Goal: Obtain resource: Download file/media

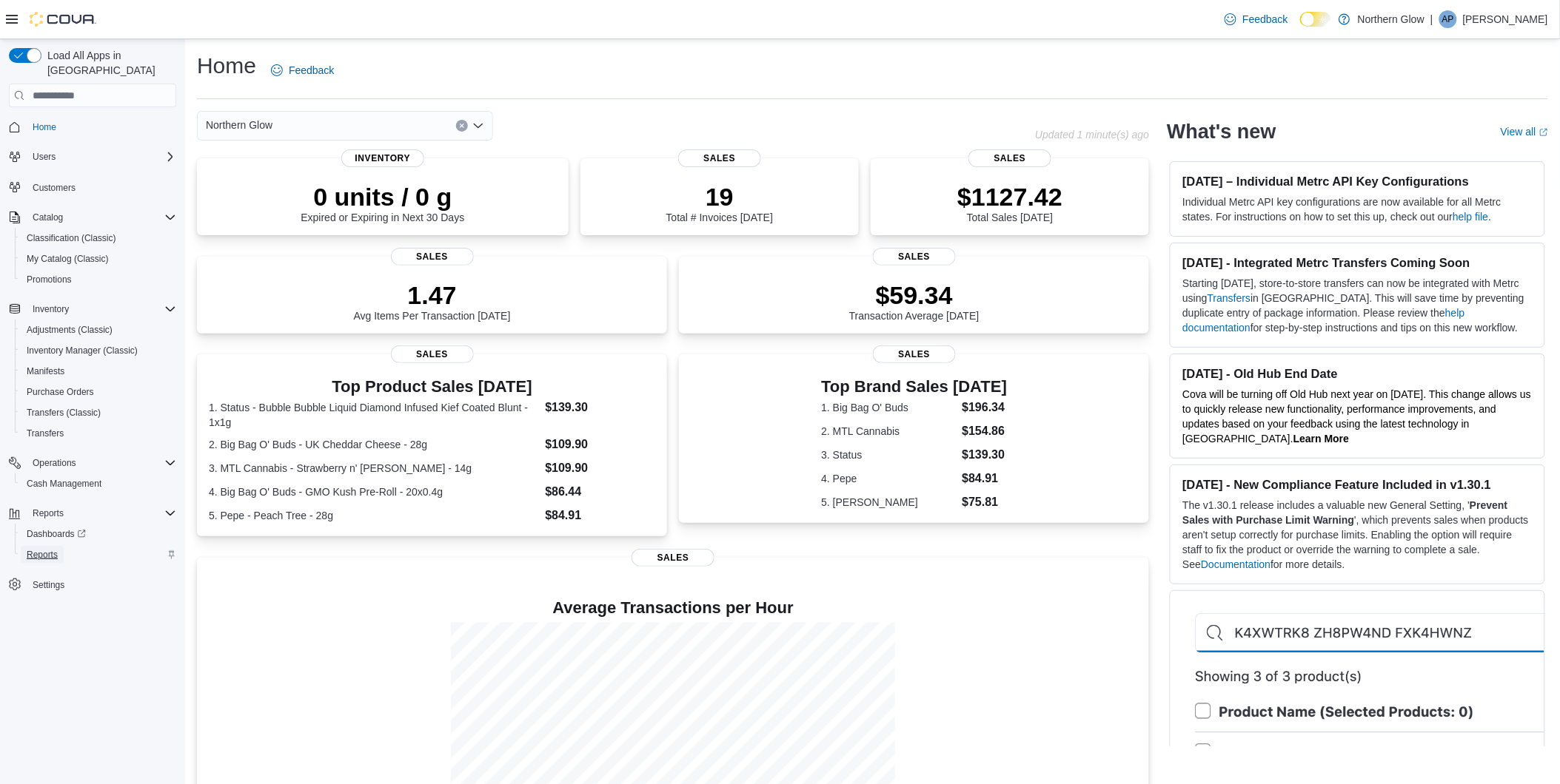
click at [52, 549] on span "Reports" at bounding box center [42, 555] width 31 height 12
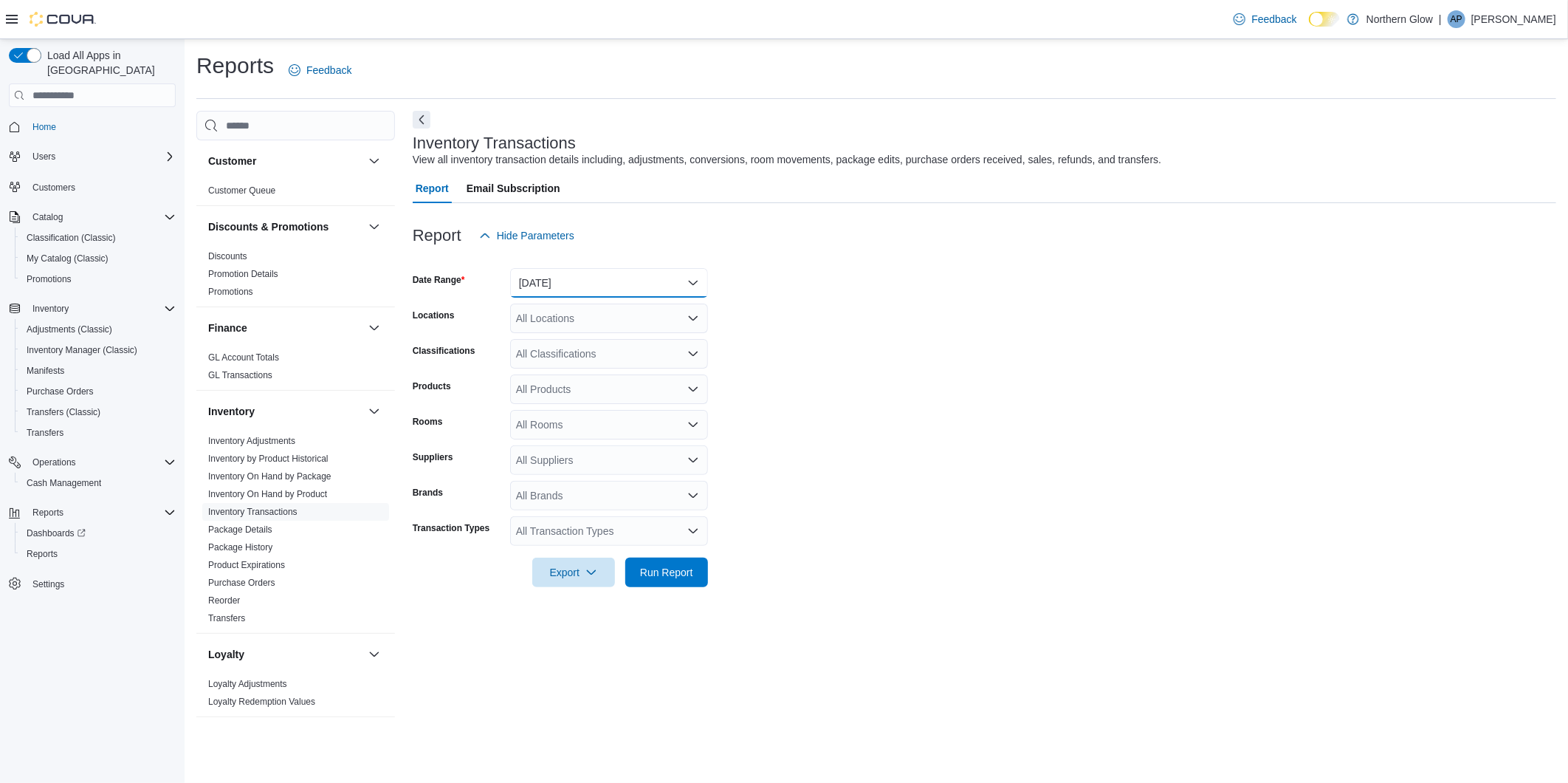
click at [556, 277] on button "[DATE]" at bounding box center [609, 283] width 198 height 30
click at [543, 322] on button "Custom Date" at bounding box center [609, 313] width 198 height 30
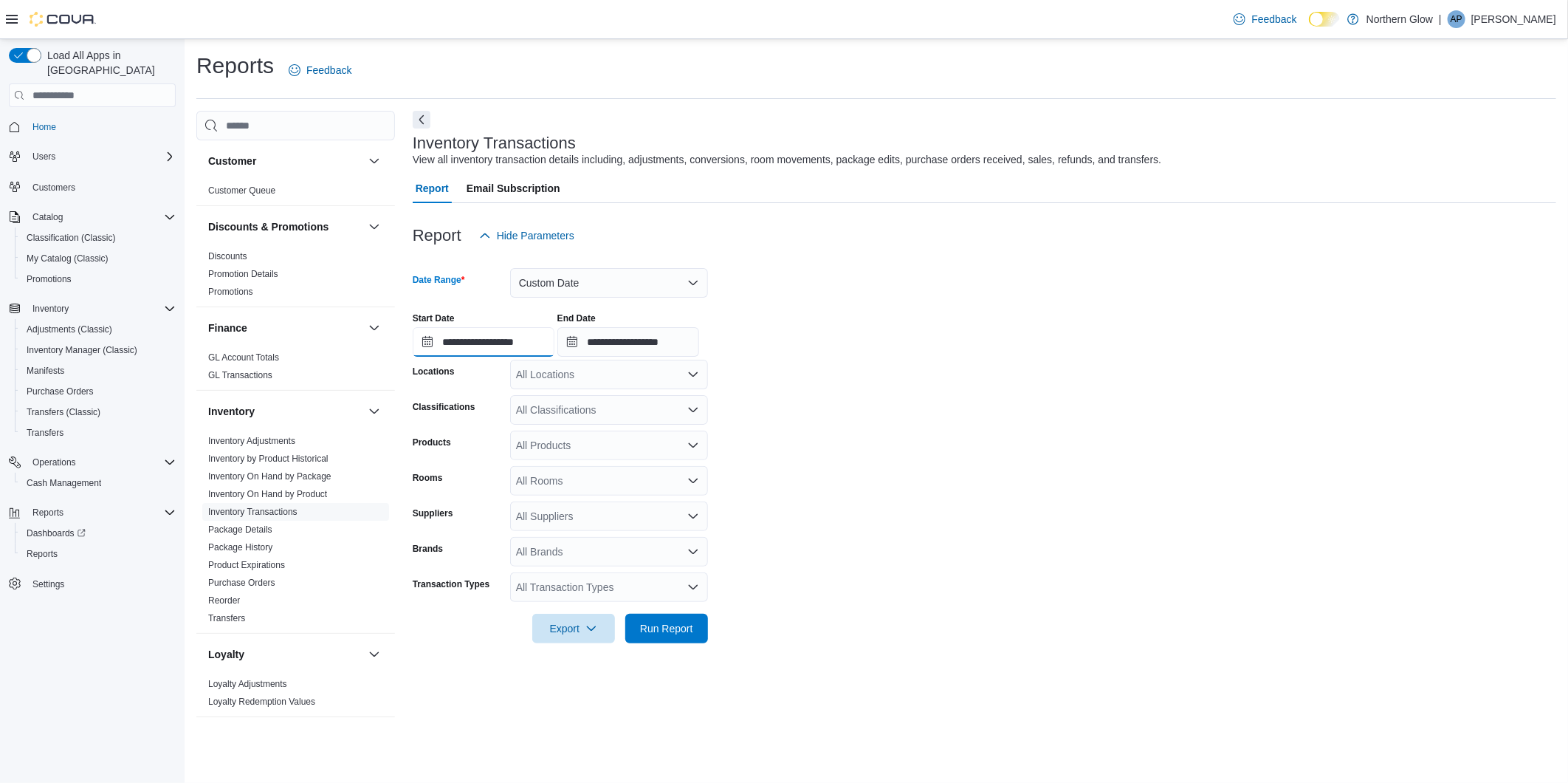
click at [438, 335] on input "**********" at bounding box center [484, 343] width 142 height 30
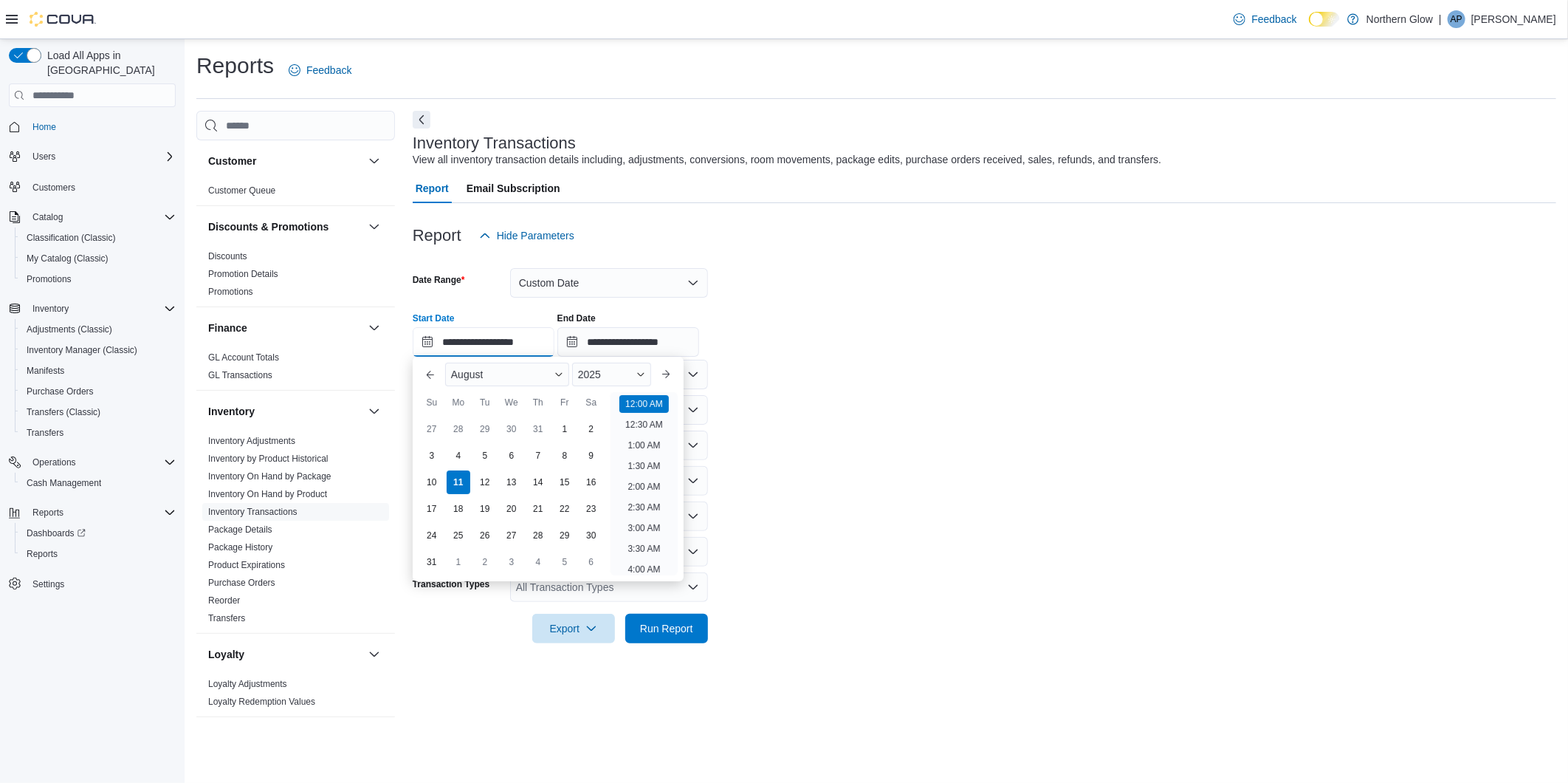
scroll to position [46, 0]
click at [430, 380] on button "Previous Month" at bounding box center [430, 375] width 24 height 24
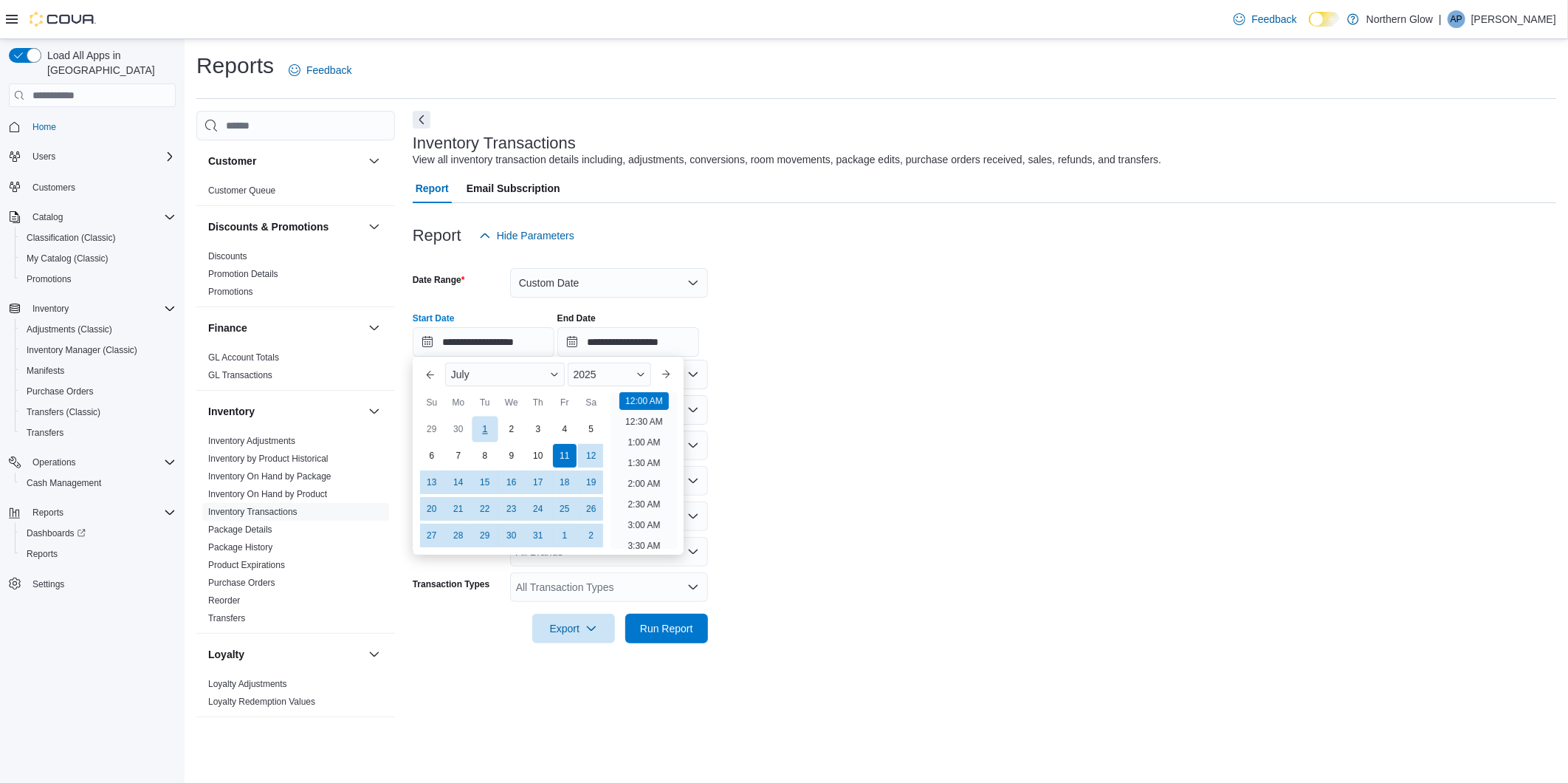
click at [491, 420] on div "1" at bounding box center [484, 429] width 26 height 26
type input "**********"
click at [626, 336] on input "**********" at bounding box center [629, 343] width 142 height 30
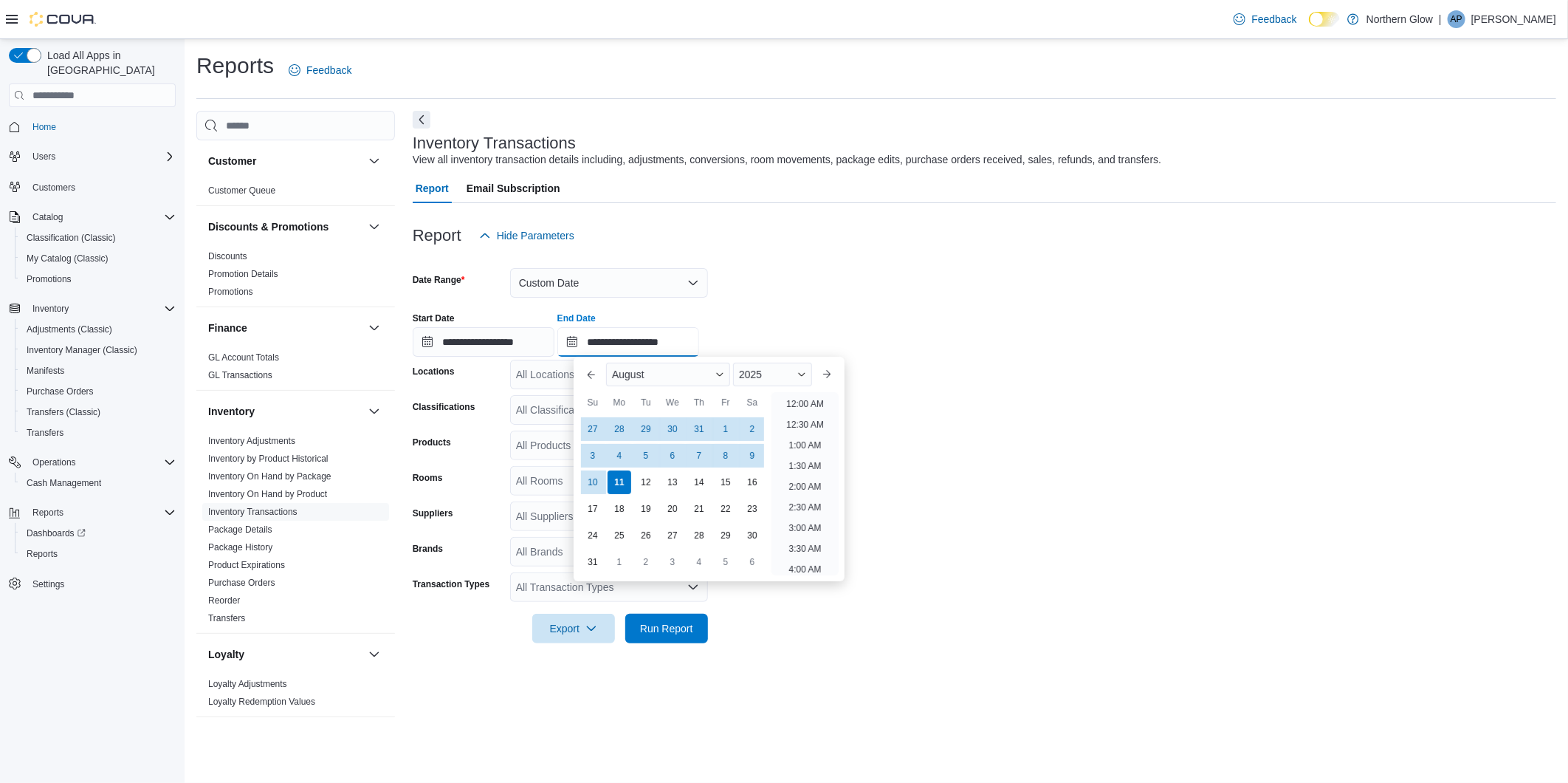
scroll to position [813, 0]
click at [687, 430] on div "27 28 29 30 31 1 2" at bounding box center [673, 429] width 186 height 27
click at [703, 433] on div "31" at bounding box center [699, 429] width 26 height 26
type input "**********"
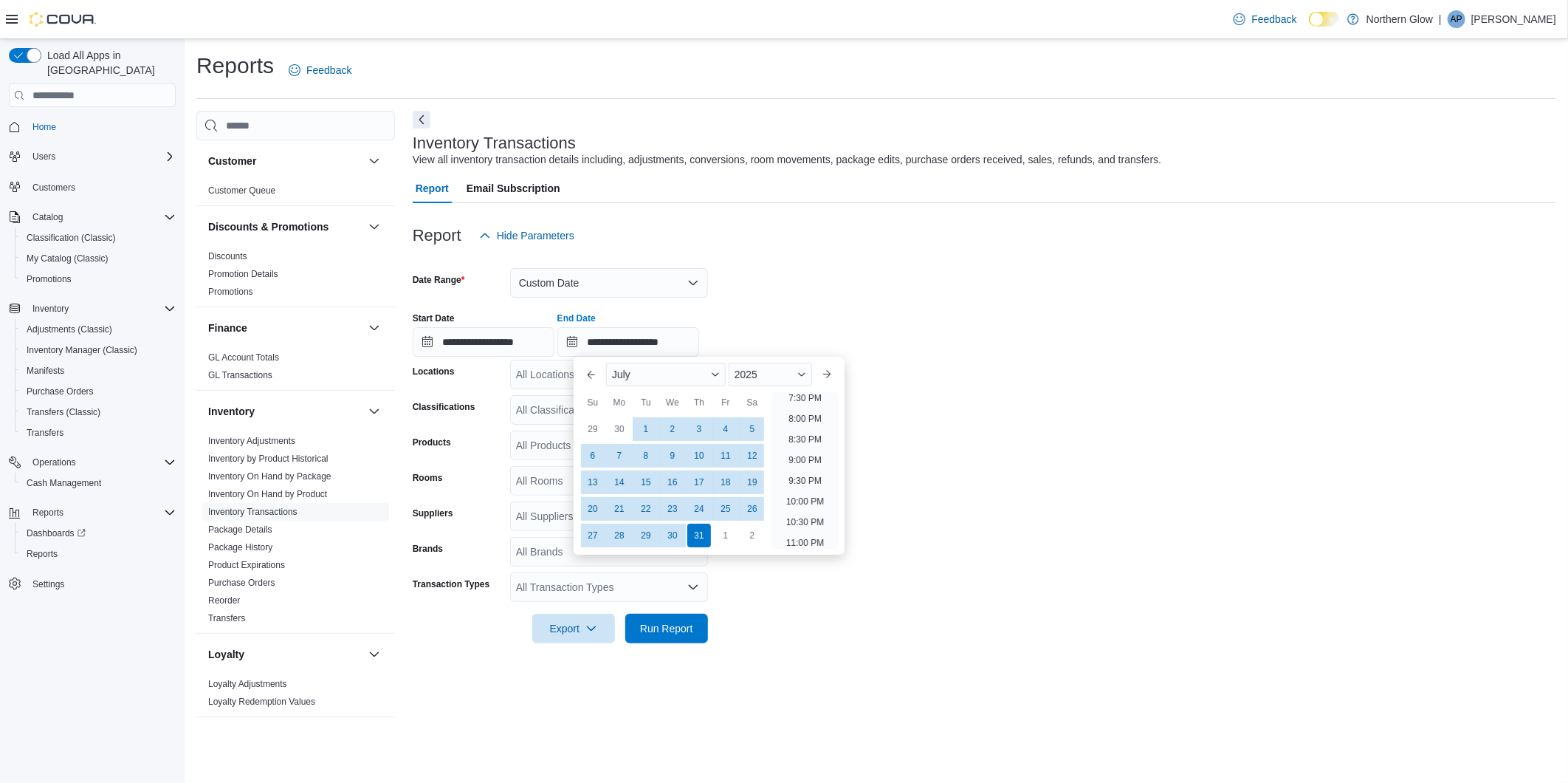
click at [1005, 351] on div "**********" at bounding box center [984, 328] width 1143 height 56
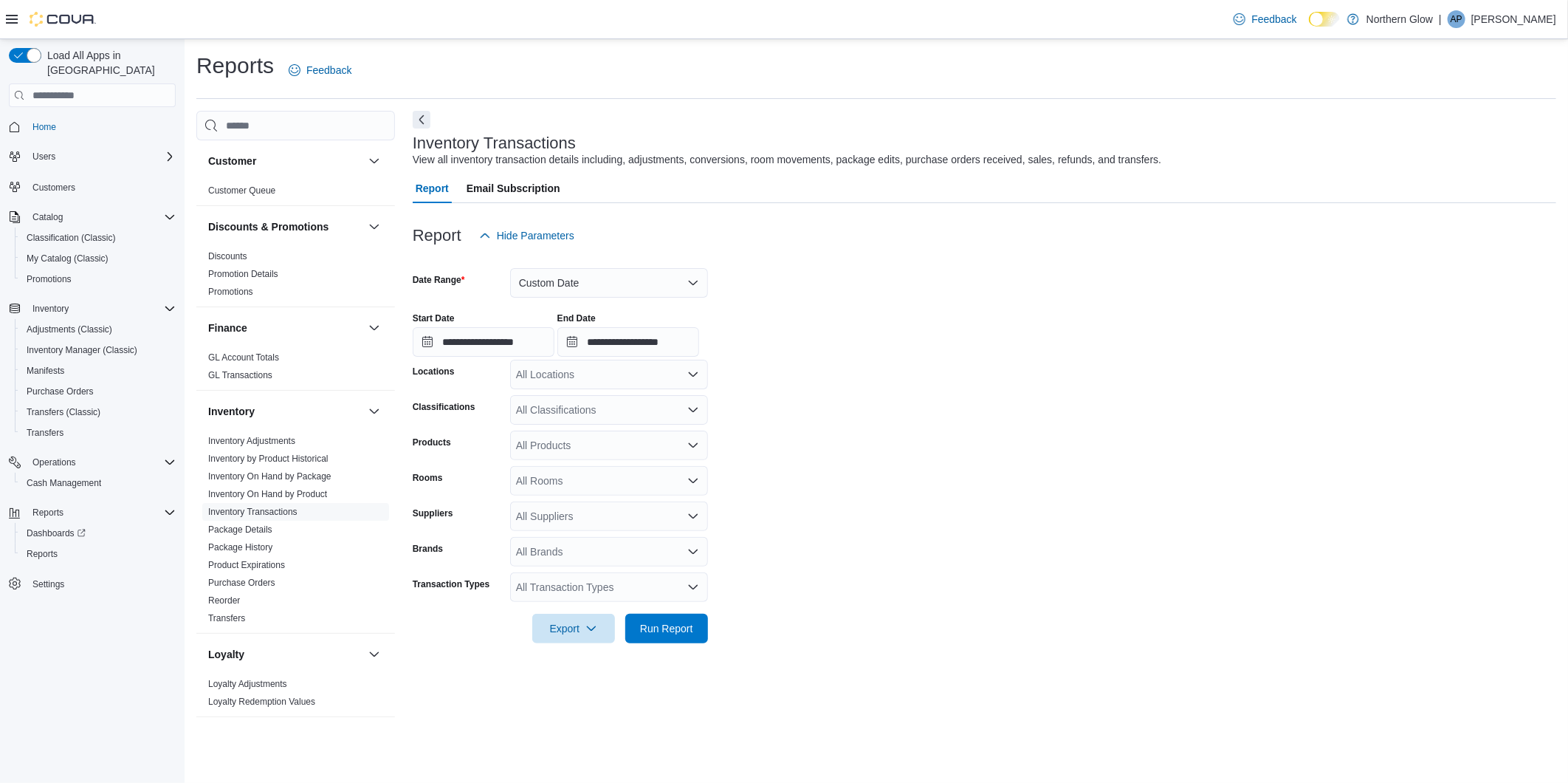
click at [662, 372] on div "All Locations" at bounding box center [609, 375] width 198 height 30
click at [560, 394] on span "Northern Glow" at bounding box center [567, 400] width 67 height 15
click at [899, 423] on form "**********" at bounding box center [984, 447] width 1143 height 393
click at [531, 597] on div "All Transaction Types" at bounding box center [609, 588] width 198 height 30
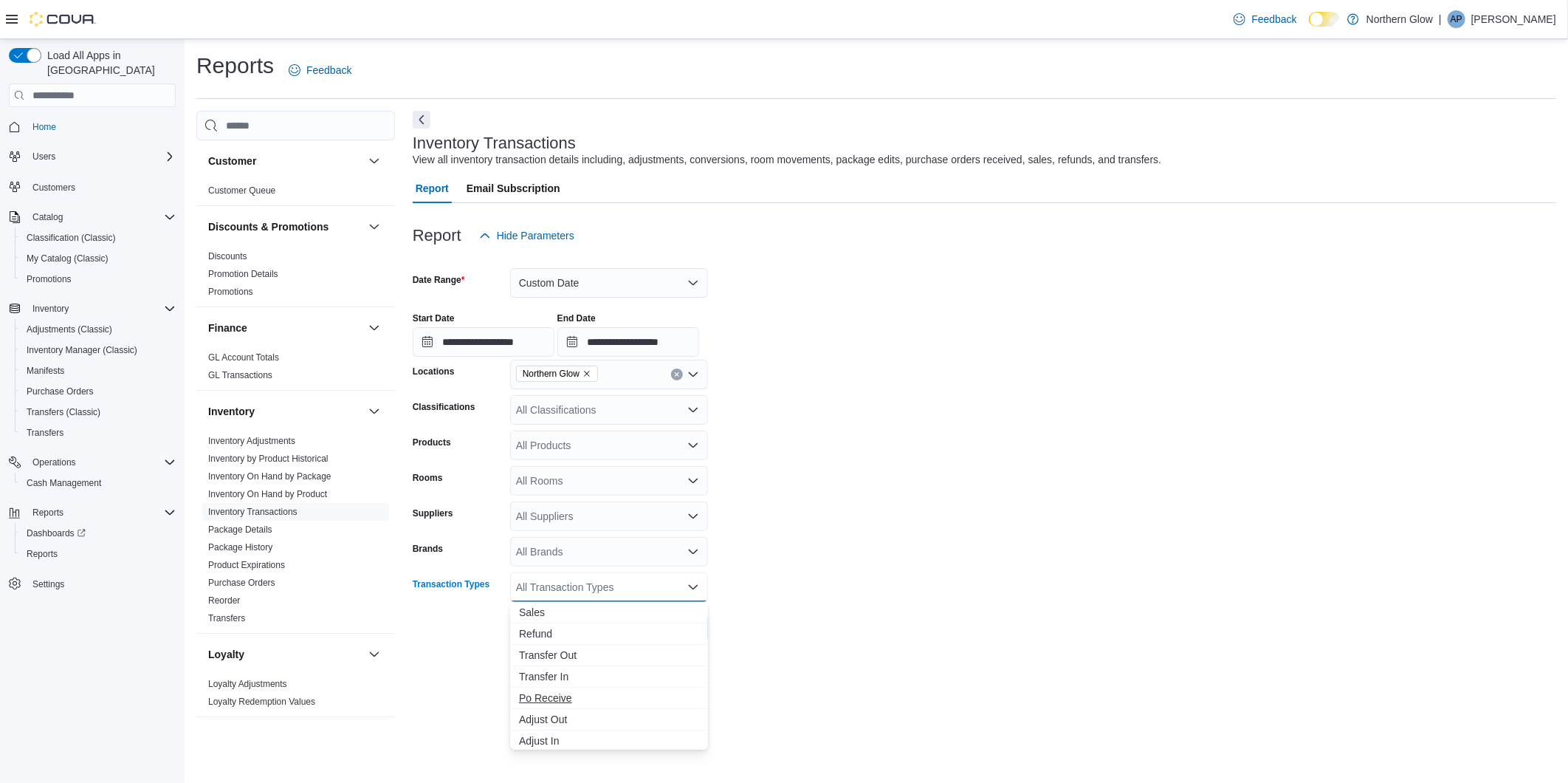
click at [528, 688] on button "Po Receive" at bounding box center [609, 698] width 198 height 22
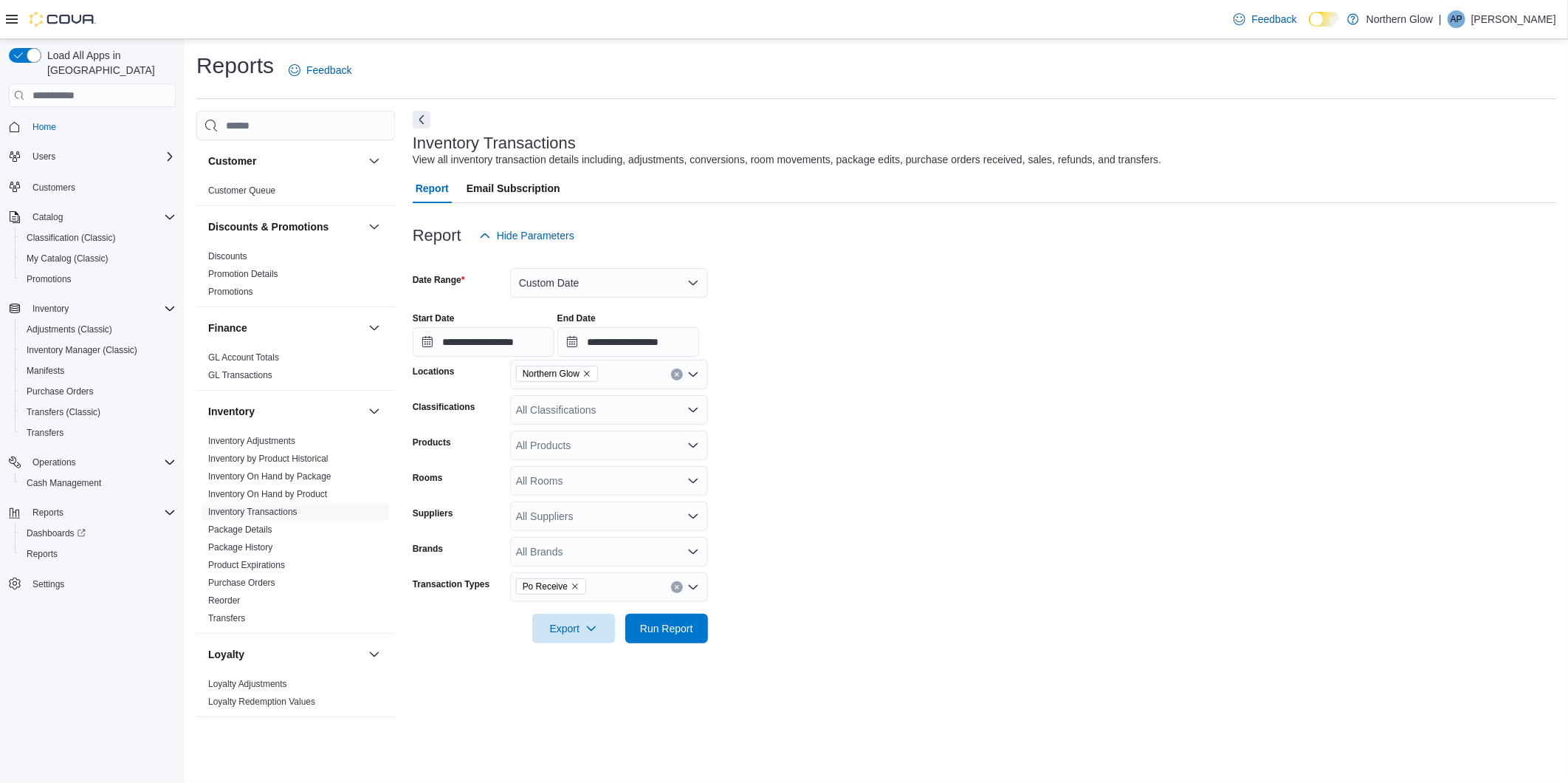
click at [837, 655] on div at bounding box center [984, 652] width 1143 height 18
click at [579, 632] on span "Export" at bounding box center [573, 628] width 65 height 30
click at [571, 644] on button "Export to Excel" at bounding box center [575, 658] width 84 height 30
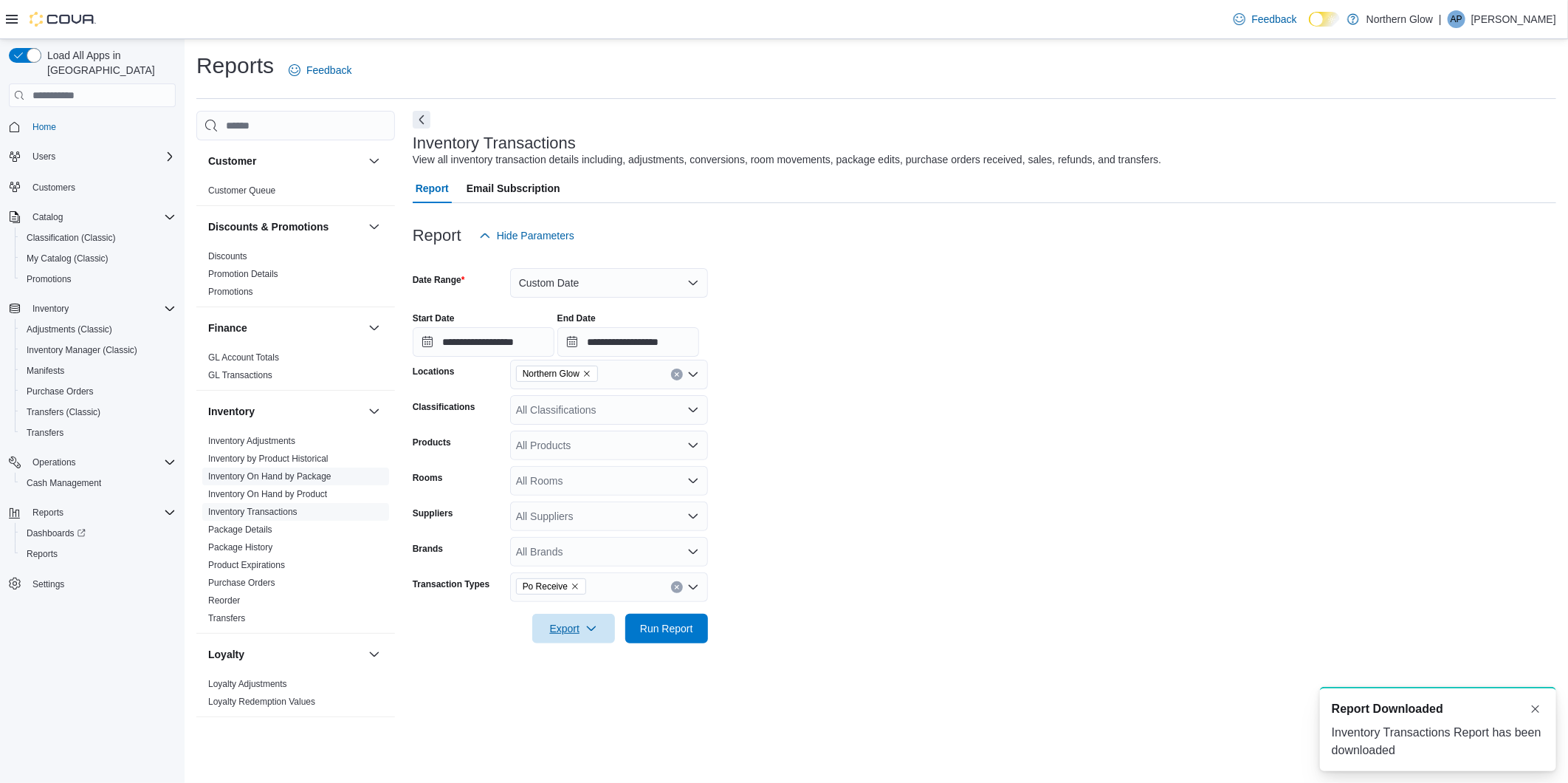
scroll to position [0, 0]
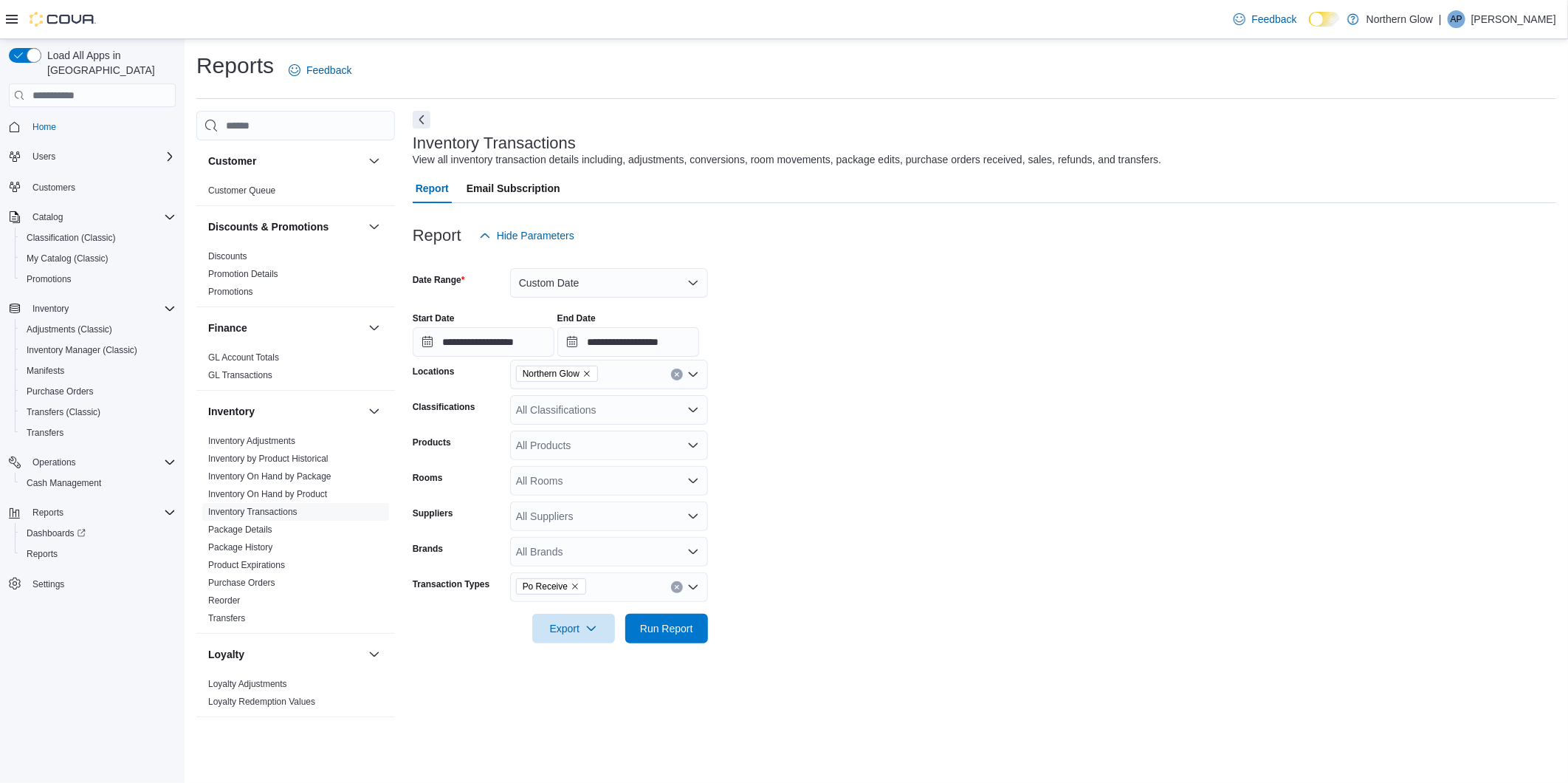
click at [939, 404] on form "**********" at bounding box center [984, 447] width 1143 height 393
click at [638, 414] on div "All Classifications" at bounding box center [609, 411] width 198 height 30
type input "*"
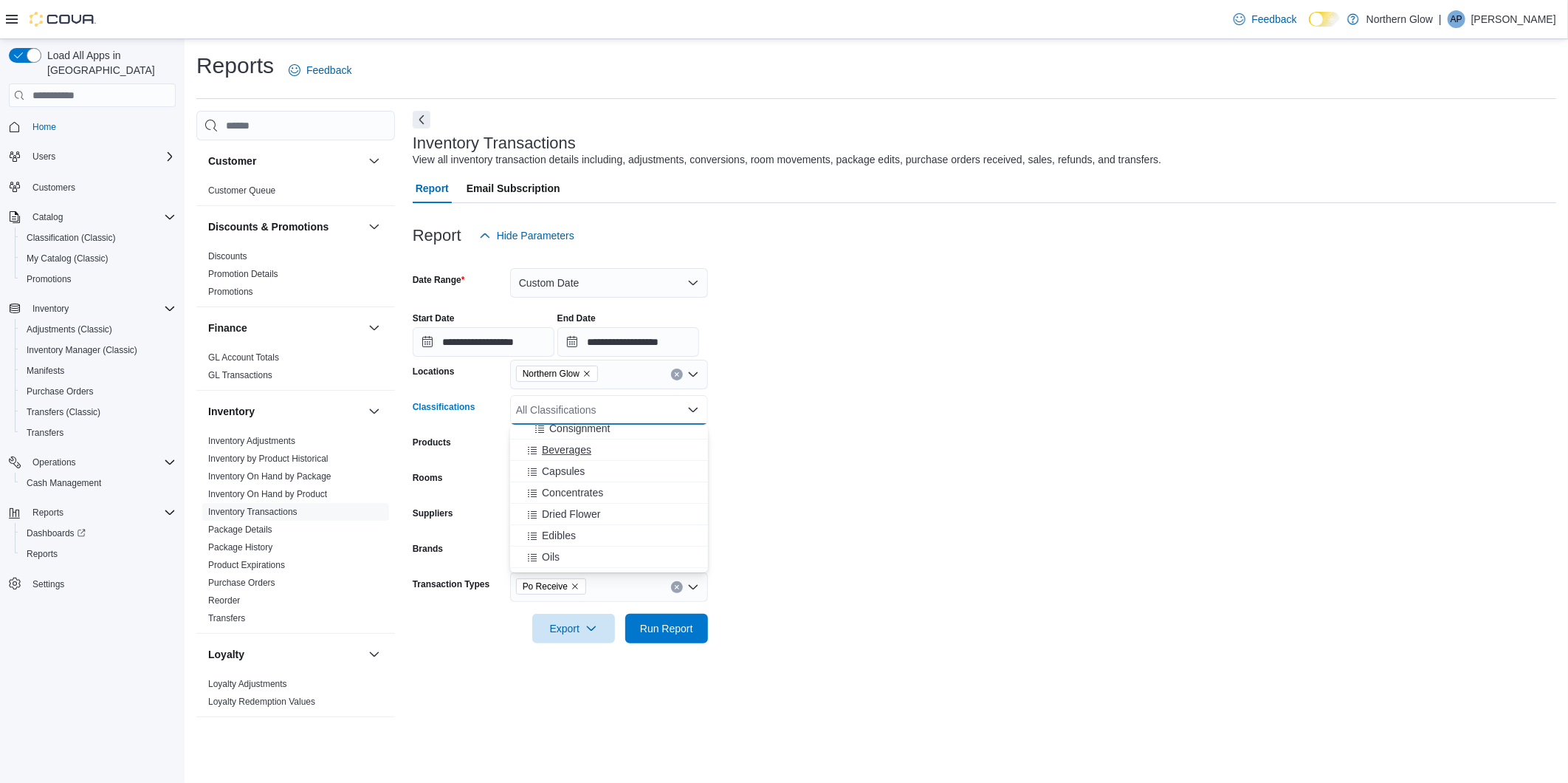
click at [580, 459] on button "Beverages" at bounding box center [609, 450] width 198 height 22
click at [572, 455] on span "Capsules" at bounding box center [563, 450] width 43 height 15
click at [570, 455] on span "Concentrates" at bounding box center [572, 450] width 61 height 15
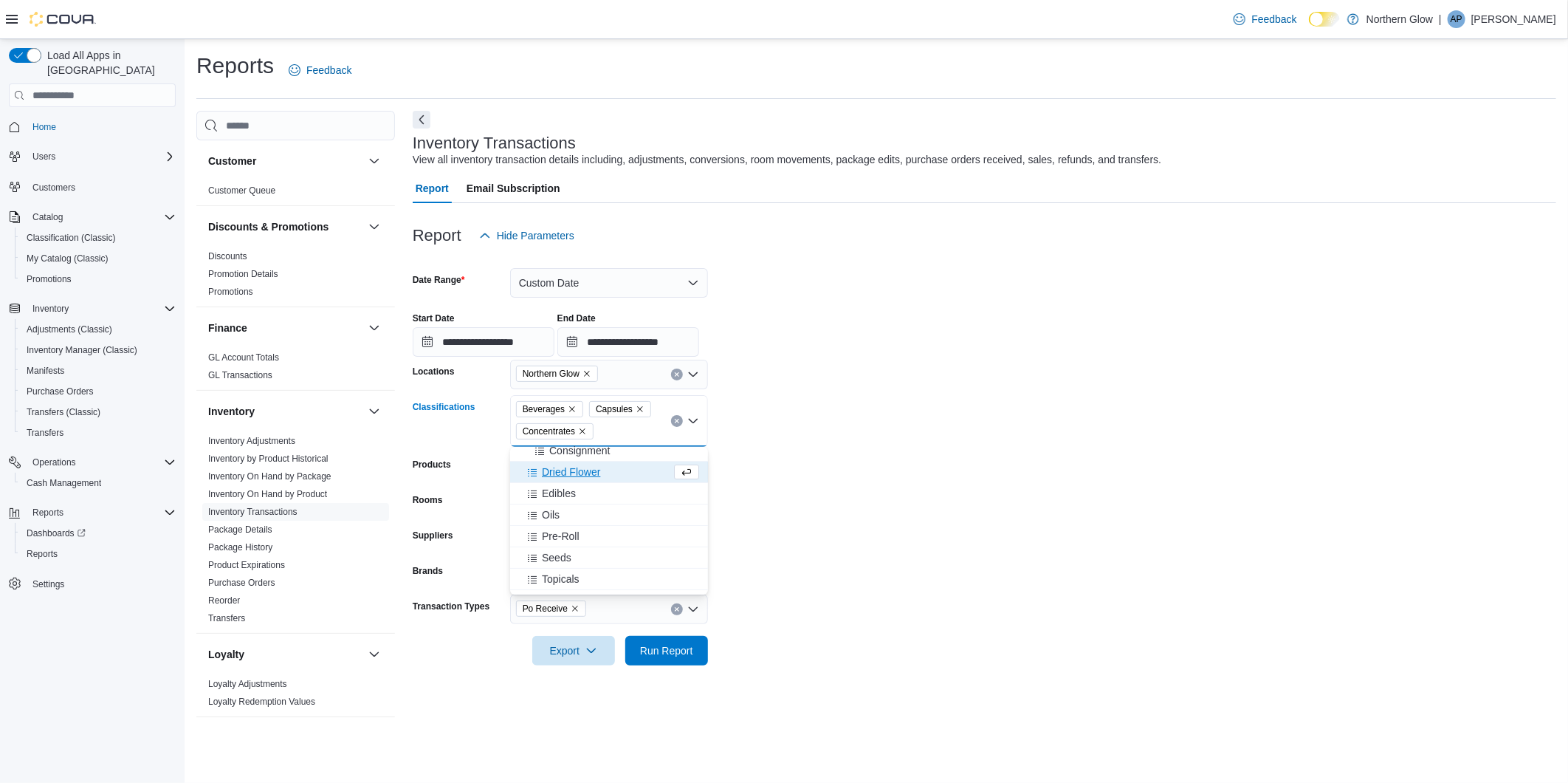
click at [564, 471] on span "Dried Flower" at bounding box center [571, 472] width 58 height 15
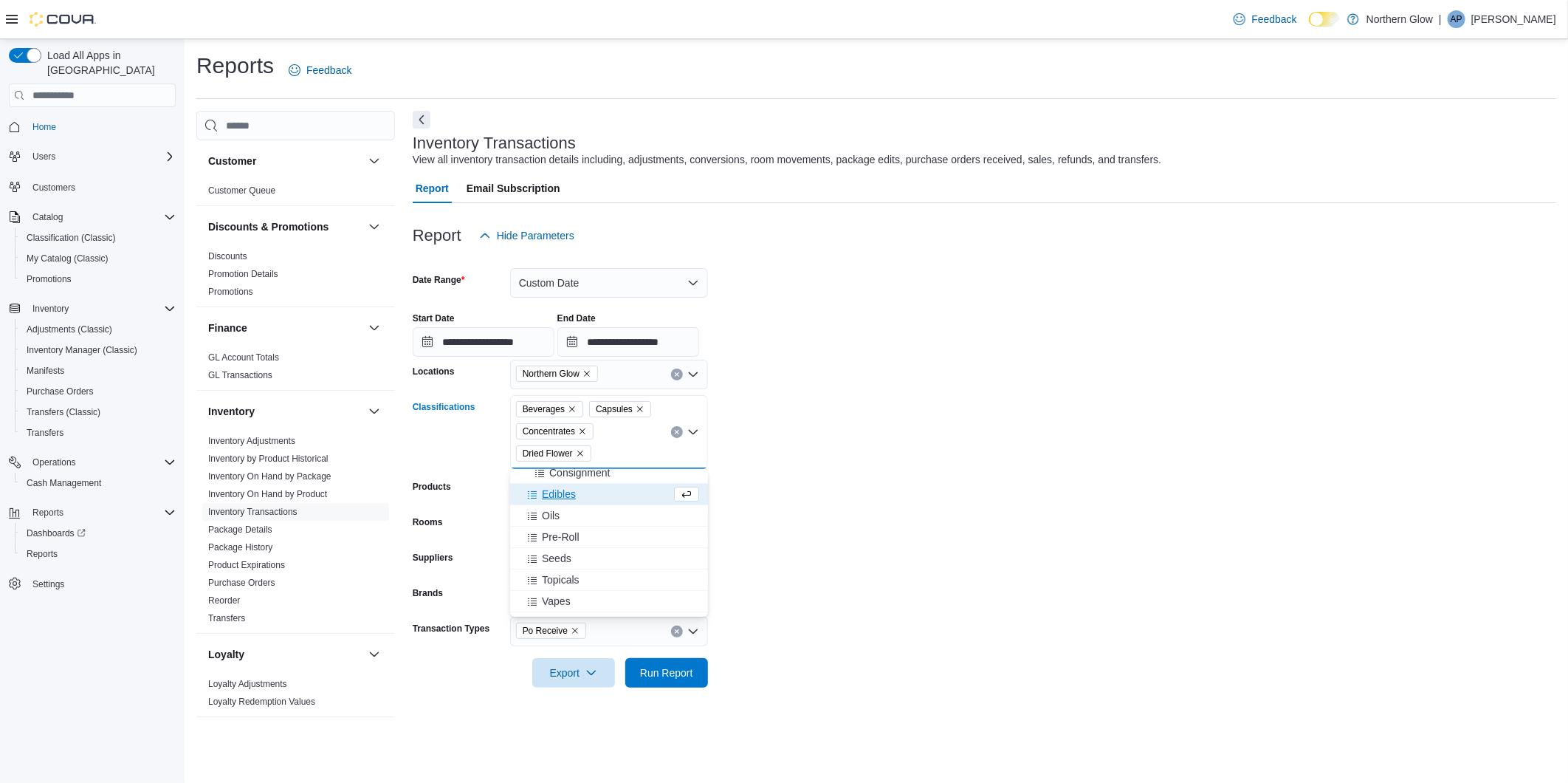
click at [545, 500] on span "Edibles" at bounding box center [558, 494] width 34 height 15
click at [555, 499] on span "Oils" at bounding box center [551, 494] width 18 height 15
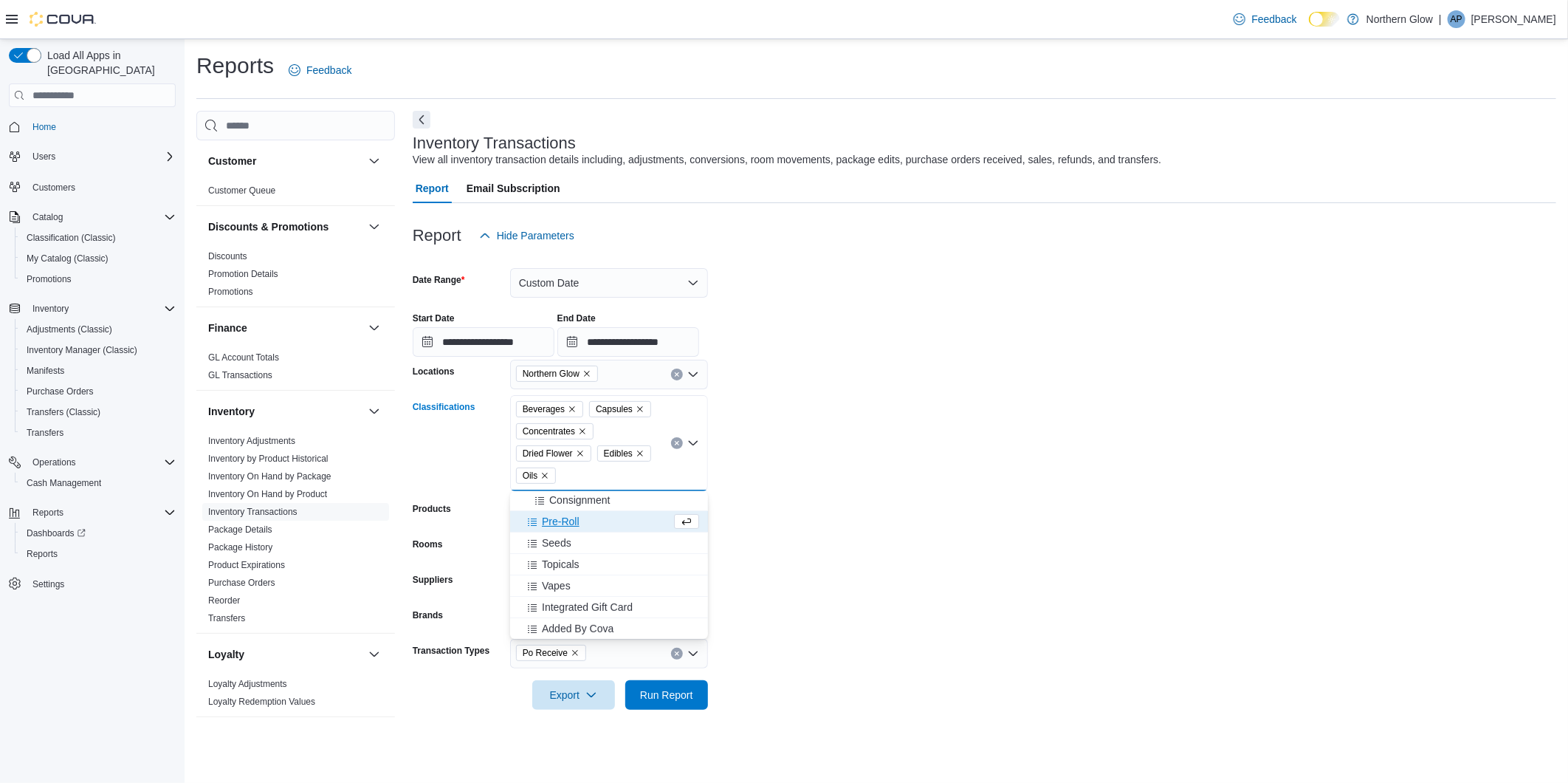
click at [552, 515] on span "Pre-Roll" at bounding box center [561, 522] width 37 height 15
click at [552, 542] on span "Seeds" at bounding box center [557, 543] width 30 height 15
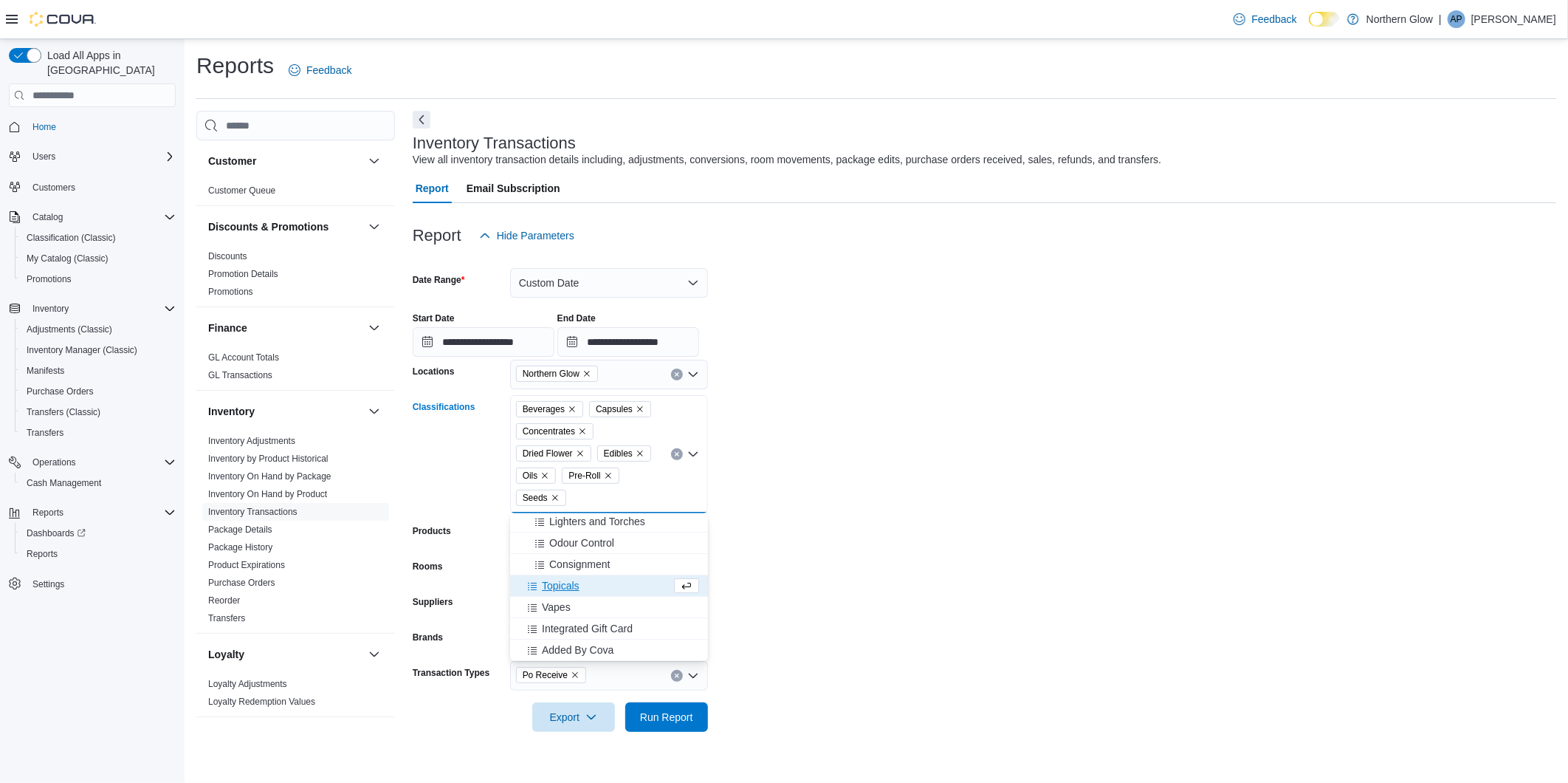
click at [552, 584] on span "Topicals" at bounding box center [561, 586] width 37 height 15
click at [552, 607] on span "Vapes" at bounding box center [556, 607] width 29 height 15
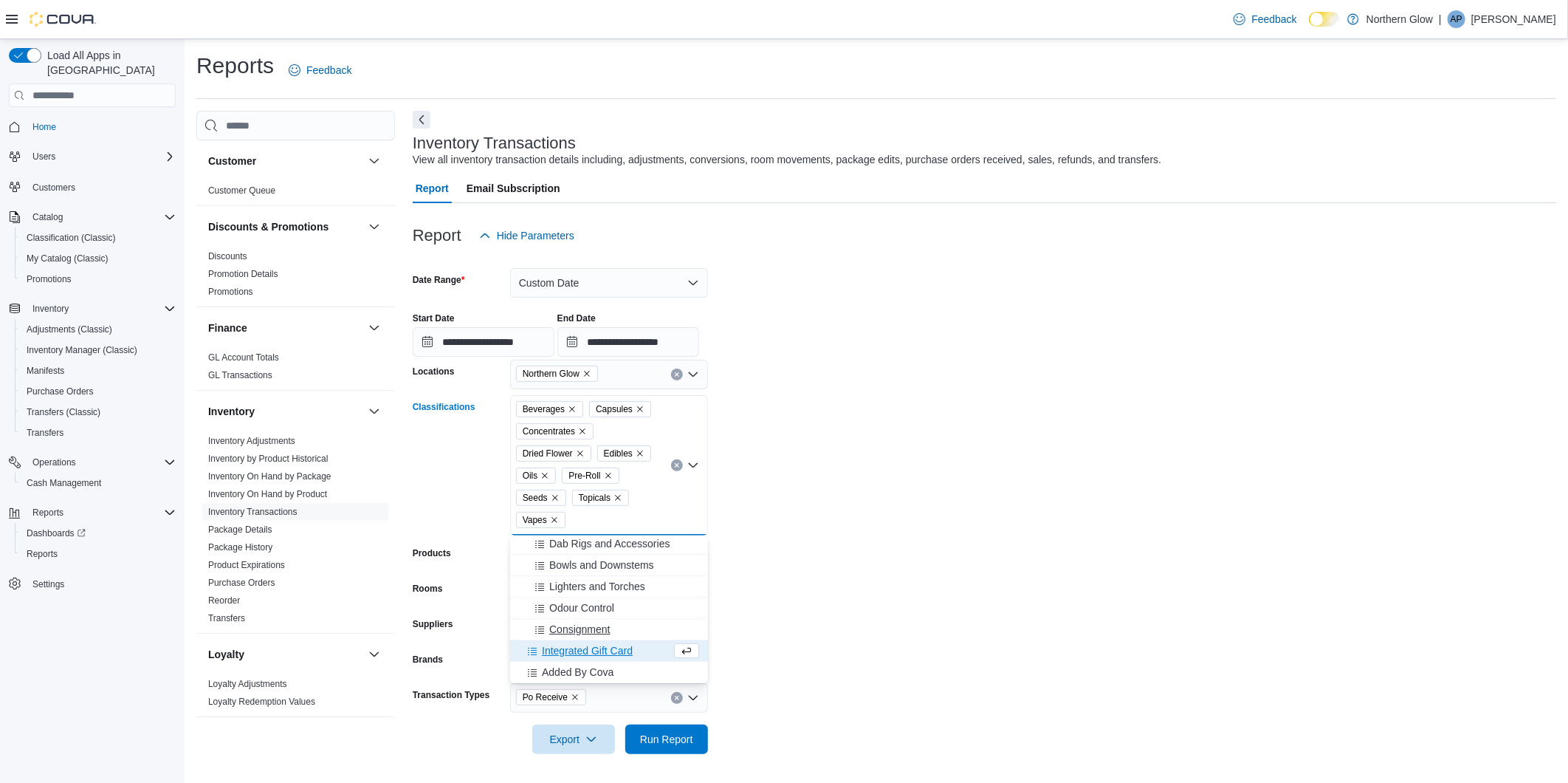
scroll to position [238, 0]
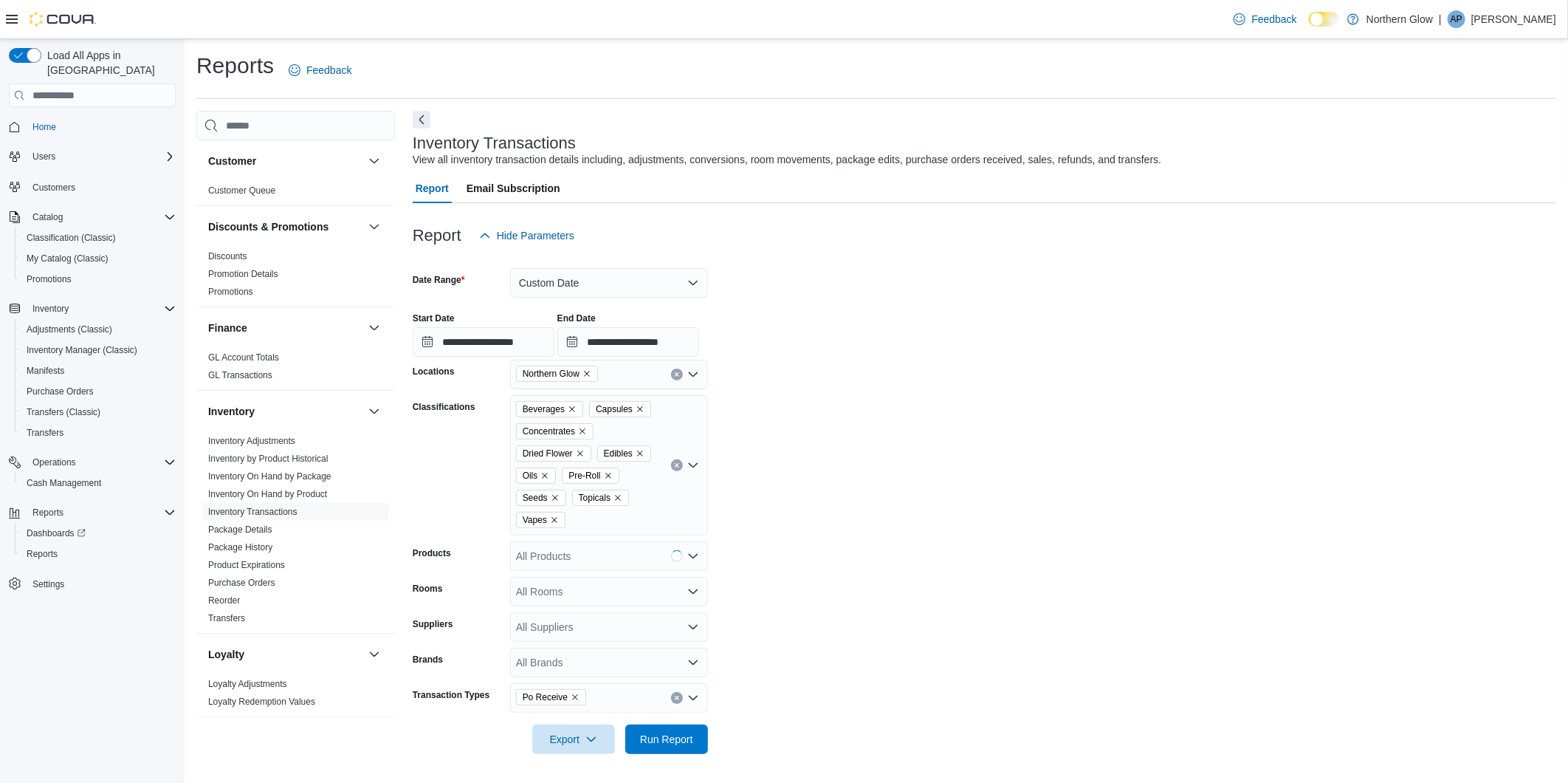
click at [975, 573] on form "**********" at bounding box center [984, 503] width 1143 height 504
click at [556, 739] on span "Export" at bounding box center [573, 739] width 65 height 30
click at [592, 639] on button "Export to Excel" at bounding box center [575, 652] width 84 height 30
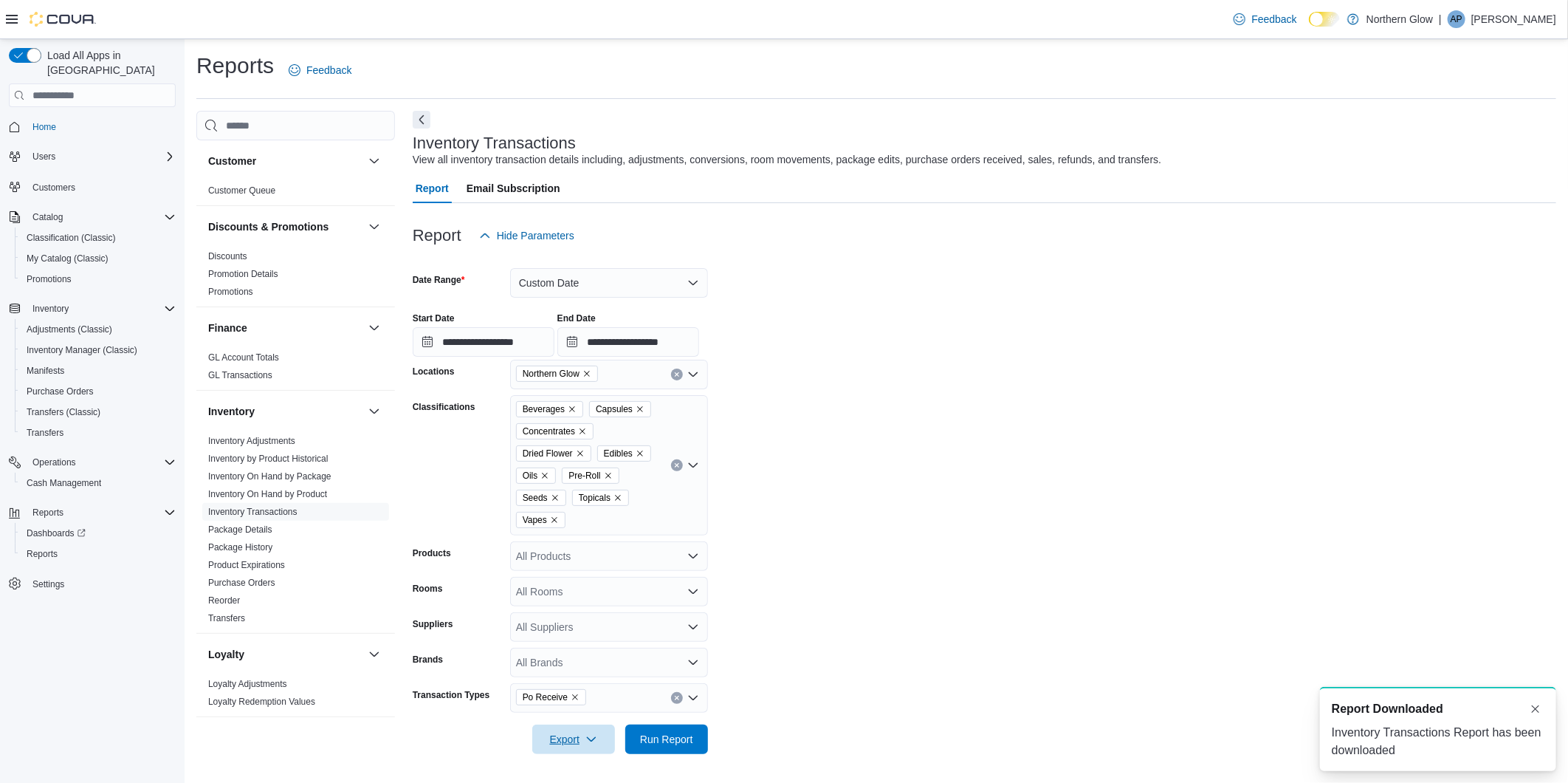
scroll to position [0, 0]
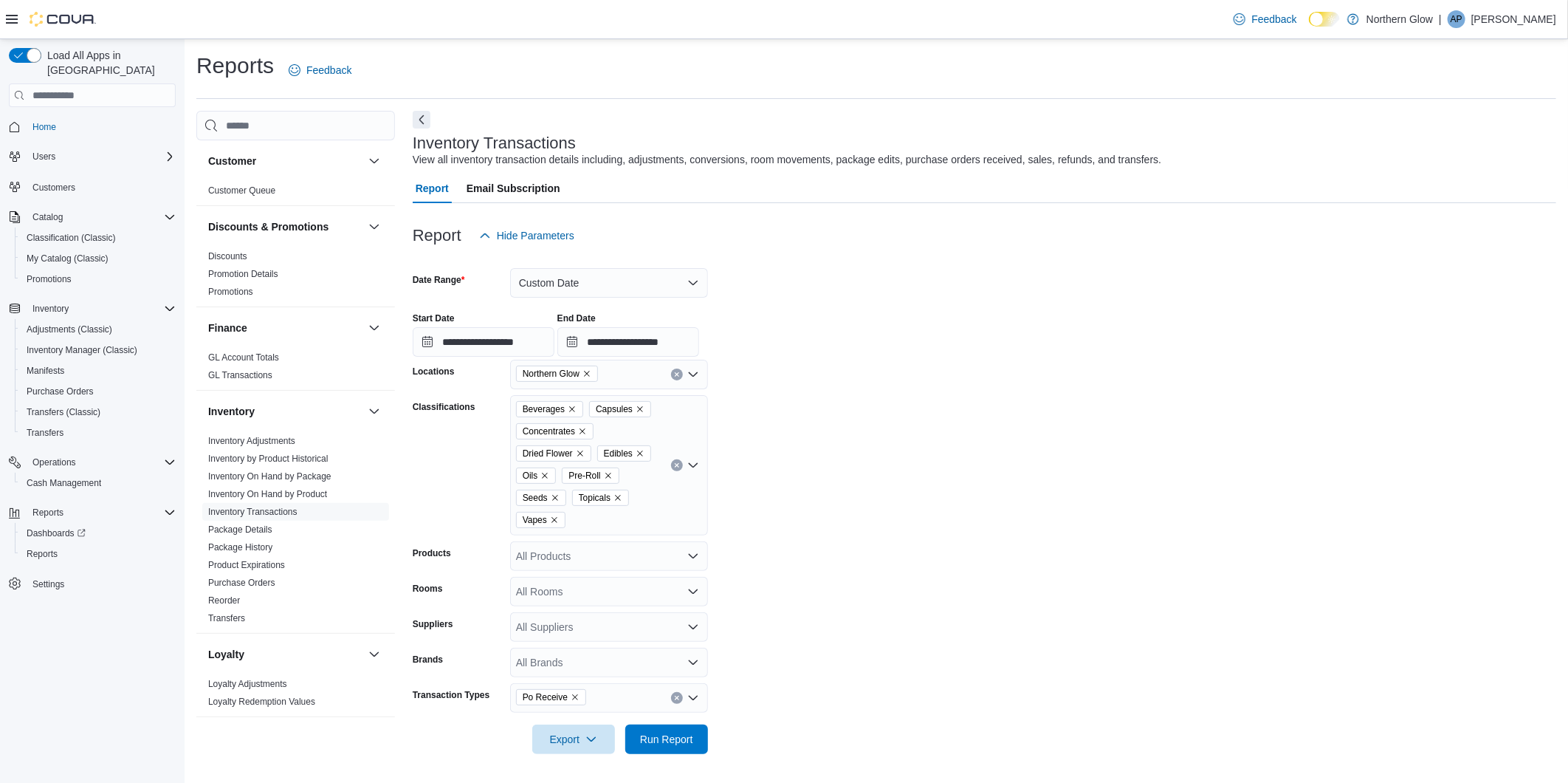
click at [1506, 10] on div "| AP [PERSON_NAME]" at bounding box center [1497, 19] width 117 height 18
click at [1451, 156] on button "Sign Out" at bounding box center [1483, 147] width 136 height 24
